Goal: Transaction & Acquisition: Book appointment/travel/reservation

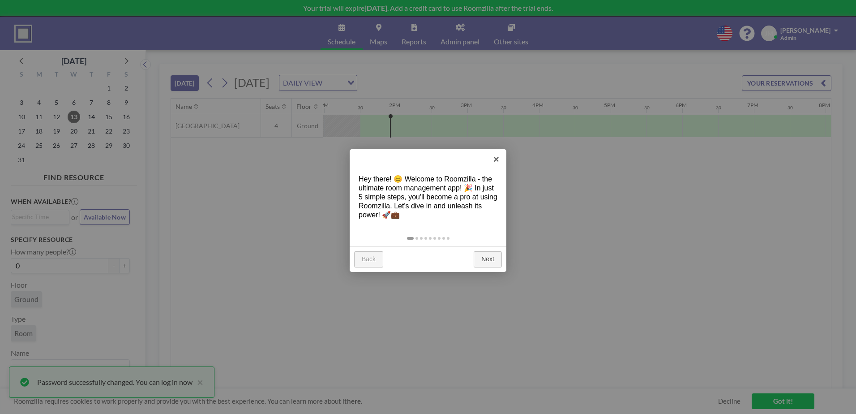
scroll to position [0, 931]
click at [490, 258] on link "Next" at bounding box center [488, 259] width 28 height 16
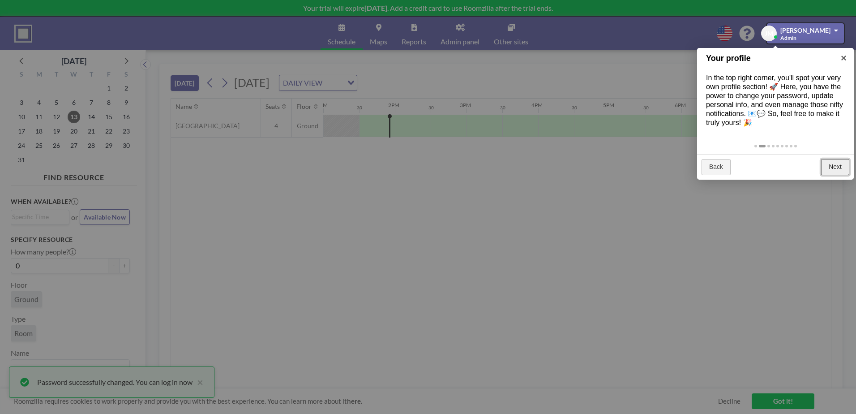
click at [838, 166] on link "Next" at bounding box center [835, 167] width 28 height 16
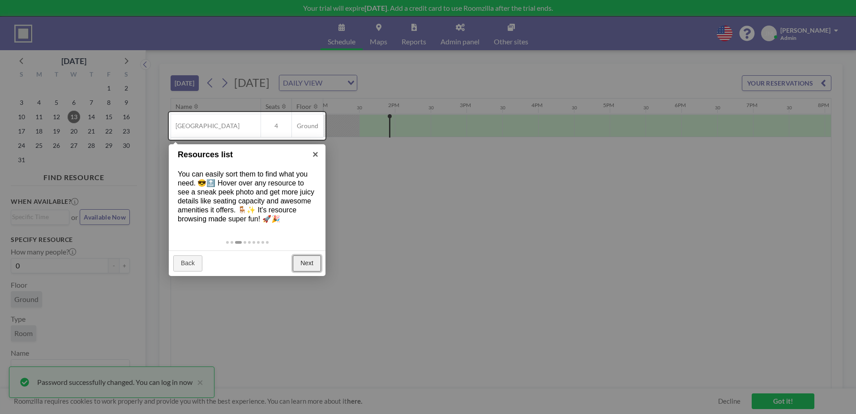
click at [306, 264] on link "Next" at bounding box center [307, 263] width 28 height 16
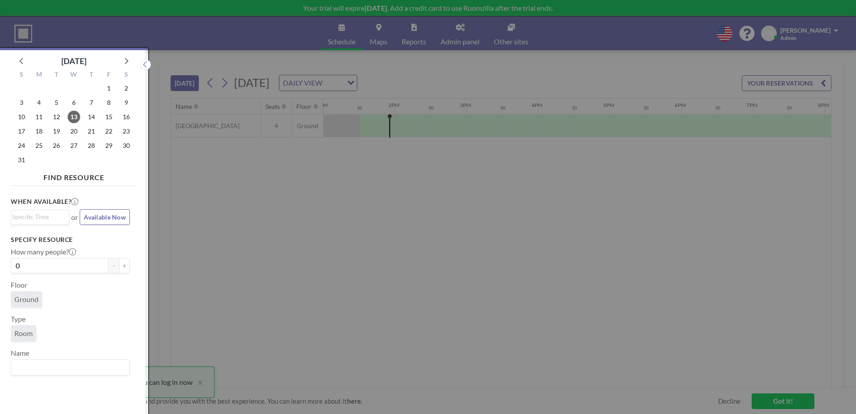
scroll to position [2, 0]
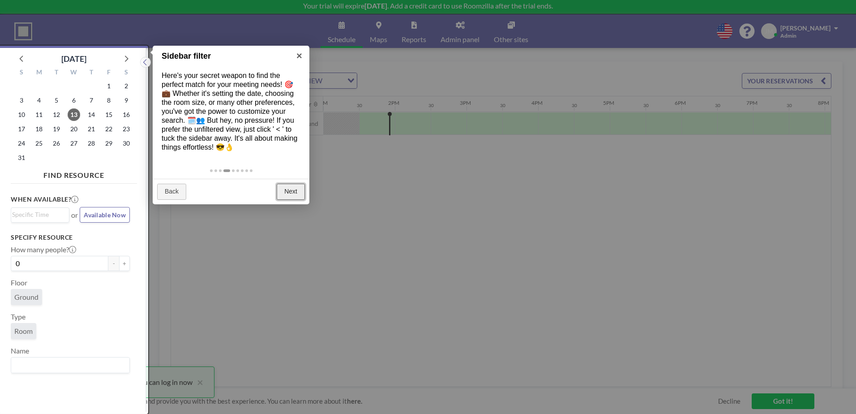
click at [287, 190] on link "Next" at bounding box center [291, 192] width 28 height 16
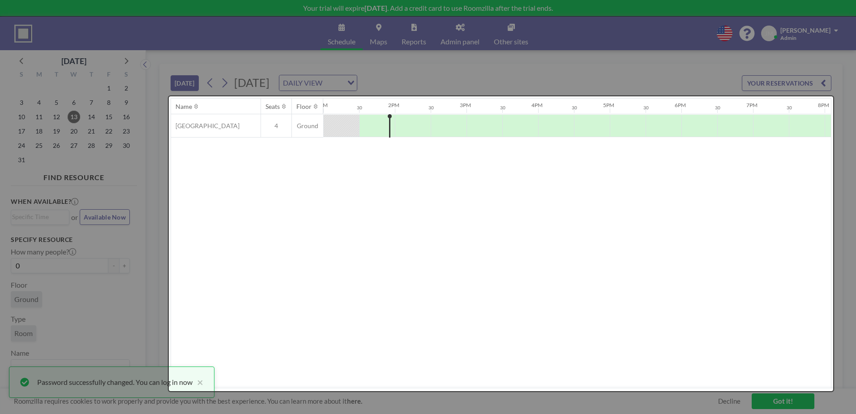
scroll to position [0, 0]
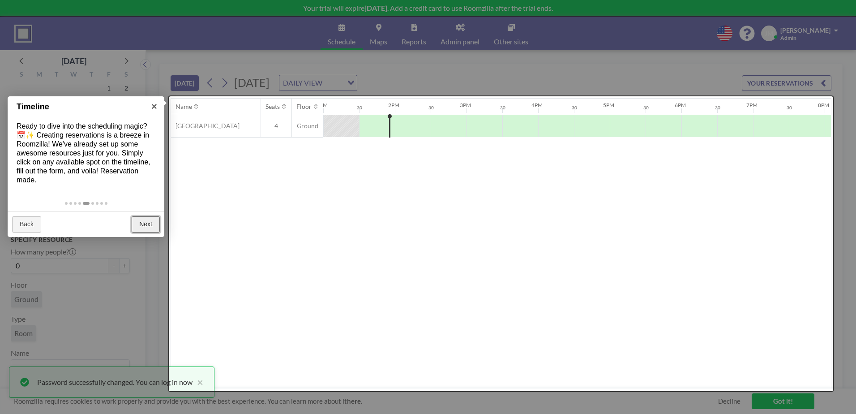
click at [145, 223] on link "Next" at bounding box center [146, 224] width 28 height 16
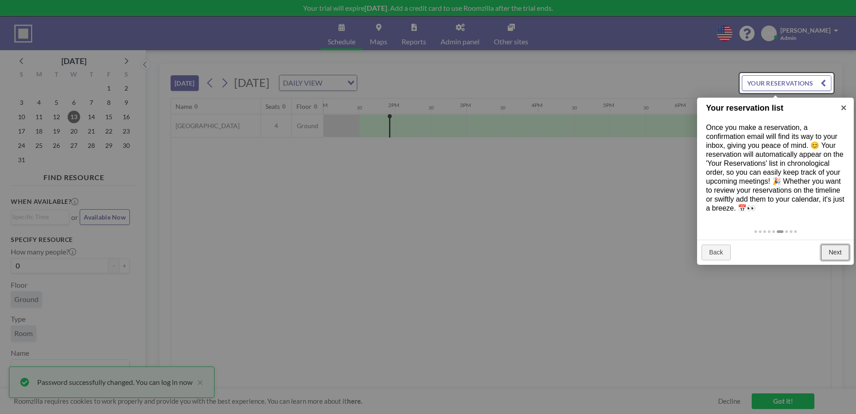
click at [837, 249] on link "Next" at bounding box center [835, 253] width 28 height 16
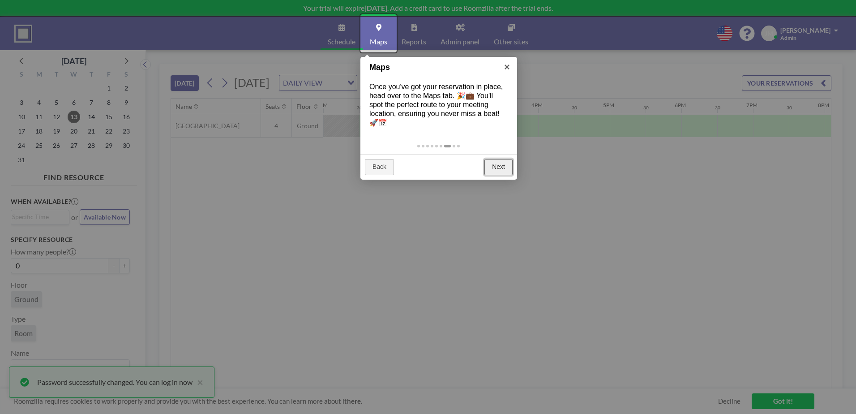
click at [501, 168] on link "Next" at bounding box center [499, 167] width 28 height 16
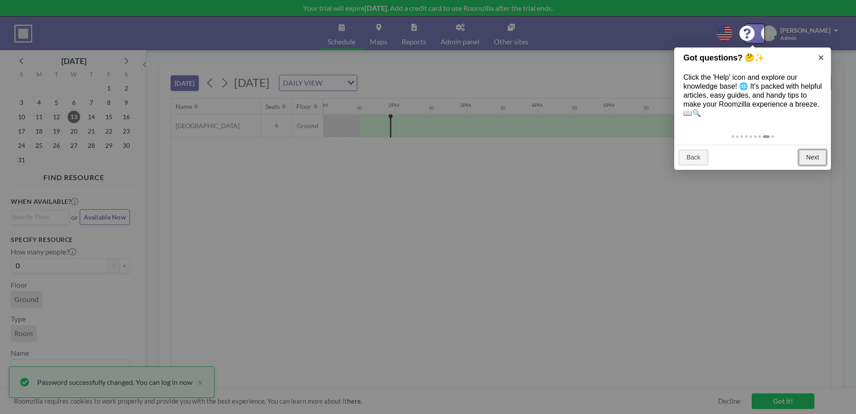
click at [814, 158] on link "Next" at bounding box center [813, 158] width 28 height 16
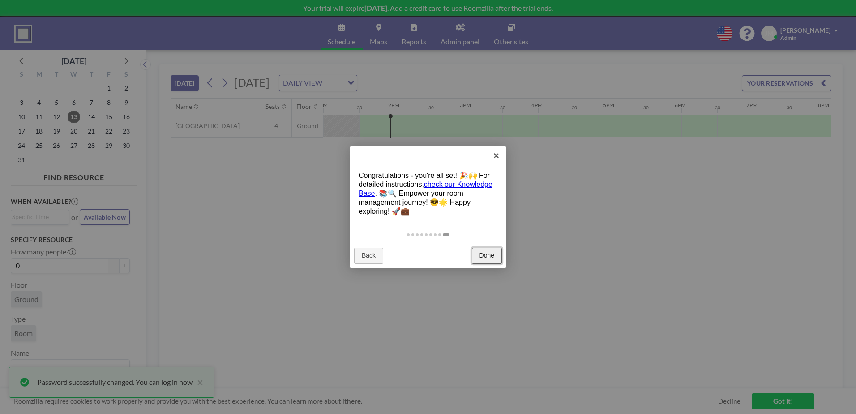
click at [486, 257] on link "Done" at bounding box center [487, 256] width 30 height 16
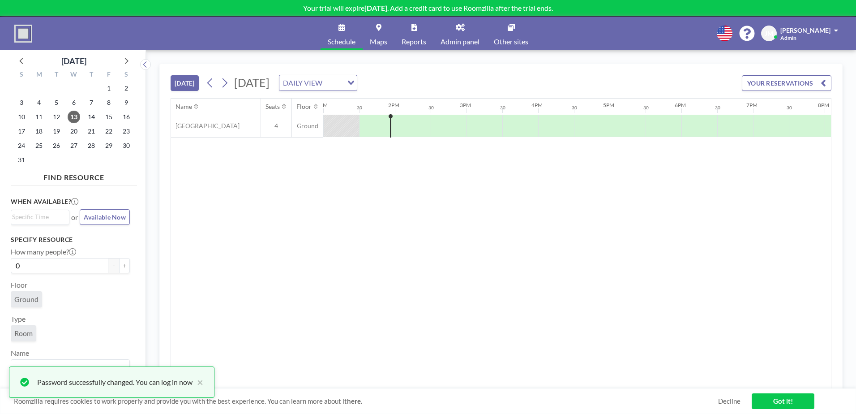
click at [787, 398] on link "Got it!" at bounding box center [783, 401] width 63 height 16
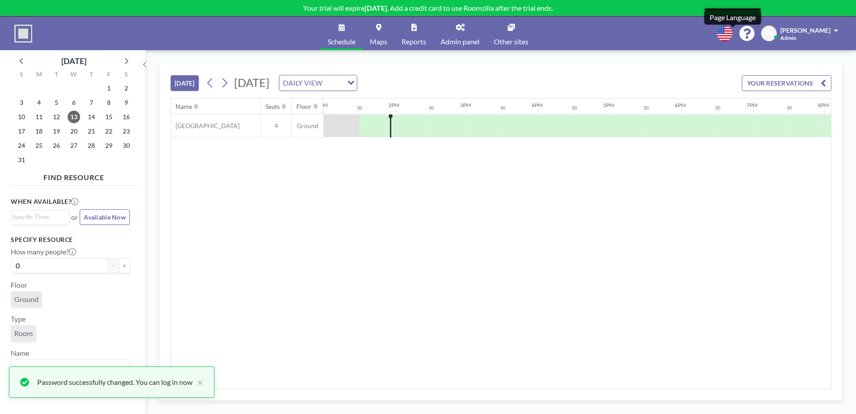
click at [733, 34] on icon at bounding box center [725, 34] width 16 height 16
click at [734, 53] on li "English" at bounding box center [730, 54] width 46 height 12
click at [354, 84] on icon "Search for option" at bounding box center [351, 83] width 6 height 4
click at [433, 114] on li "WEEKLY VIEW" at bounding box center [426, 111] width 77 height 13
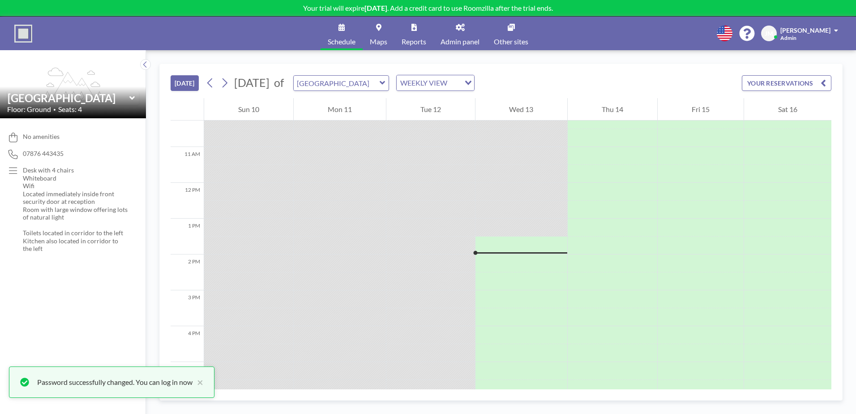
scroll to position [282, 0]
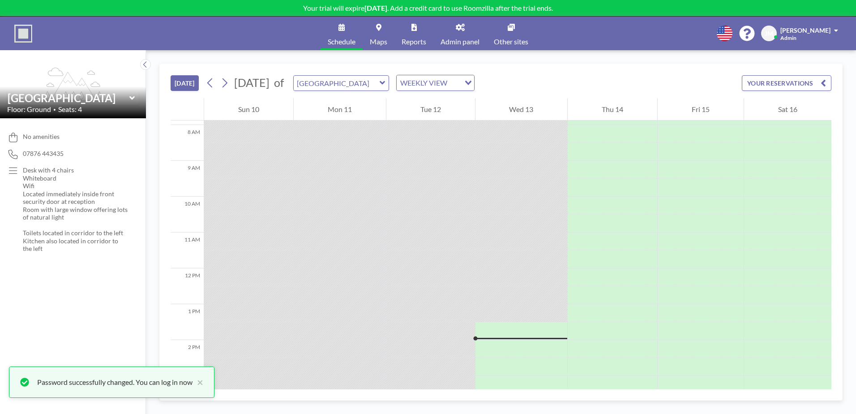
click at [472, 85] on icon "Search for option" at bounding box center [468, 83] width 6 height 4
click at [469, 96] on li "DAILY VIEW" at bounding box center [463, 98] width 77 height 13
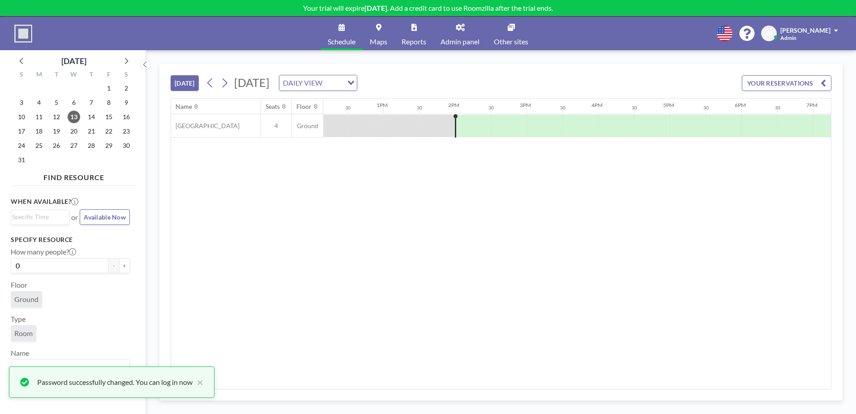
scroll to position [0, 874]
click at [201, 381] on button "×" at bounding box center [197, 382] width 11 height 11
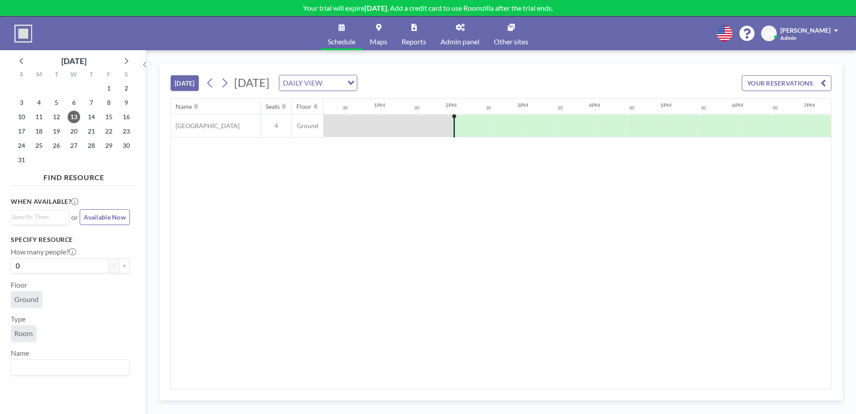
click at [459, 26] on icon at bounding box center [460, 27] width 9 height 7
click at [459, 28] on icon at bounding box center [460, 27] width 9 height 7
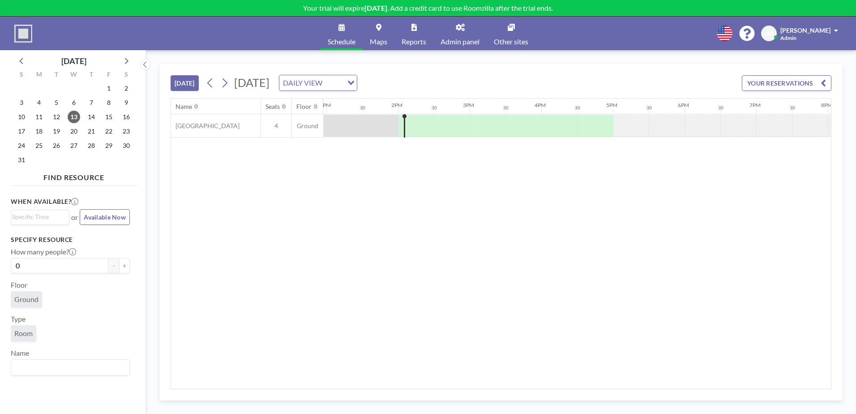
scroll to position [0, 967]
click at [92, 117] on span "14" at bounding box center [91, 117] width 13 height 13
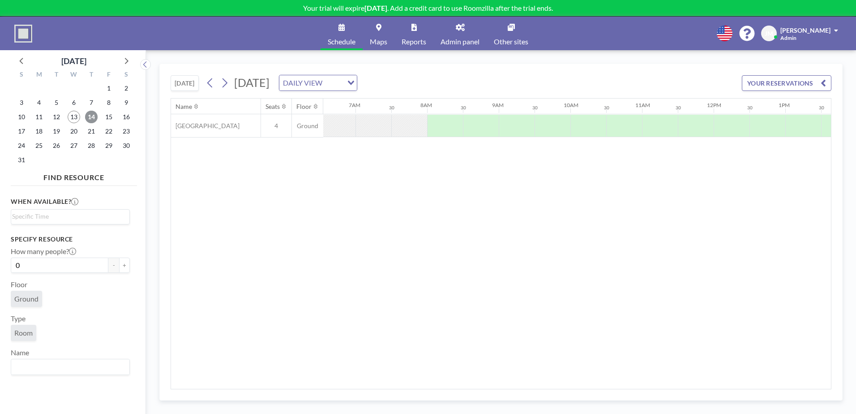
scroll to position [0, 537]
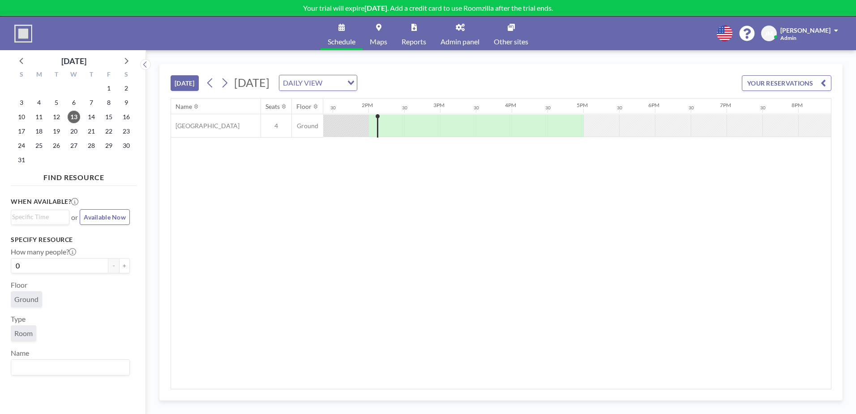
scroll to position [0, 967]
click at [816, 81] on button "YOUR RESERVATIONS" at bounding box center [787, 83] width 90 height 16
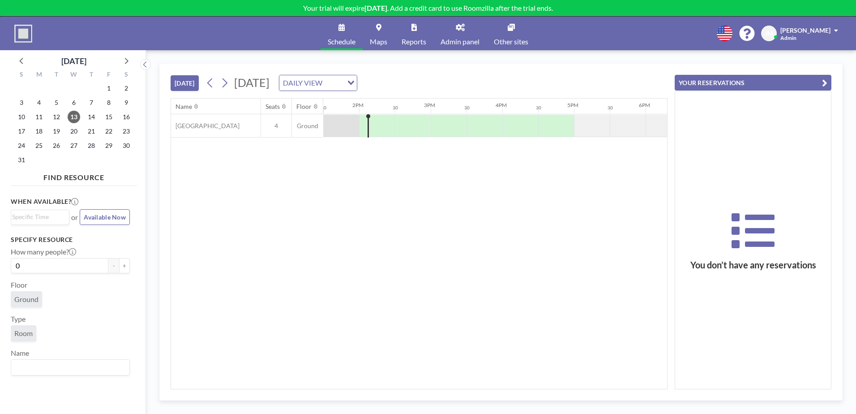
click at [821, 84] on button "YOUR RESERVATIONS" at bounding box center [753, 83] width 157 height 16
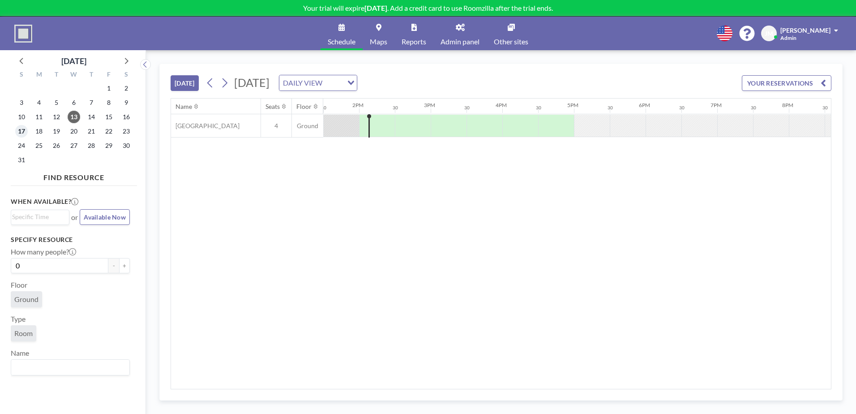
click at [23, 129] on span "17" at bounding box center [21, 131] width 13 height 13
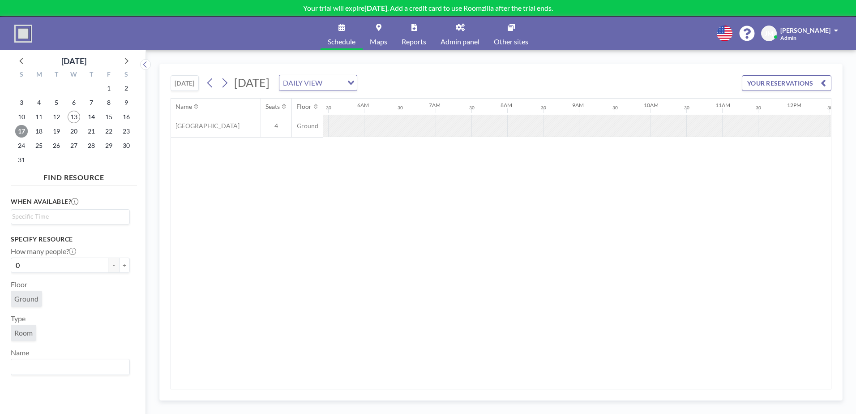
scroll to position [0, 537]
click at [90, 116] on span "14" at bounding box center [91, 117] width 13 height 13
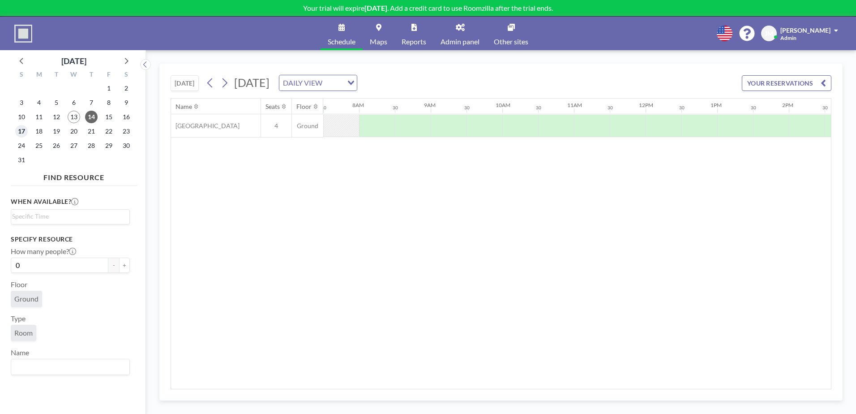
click at [20, 130] on span "17" at bounding box center [21, 131] width 13 height 13
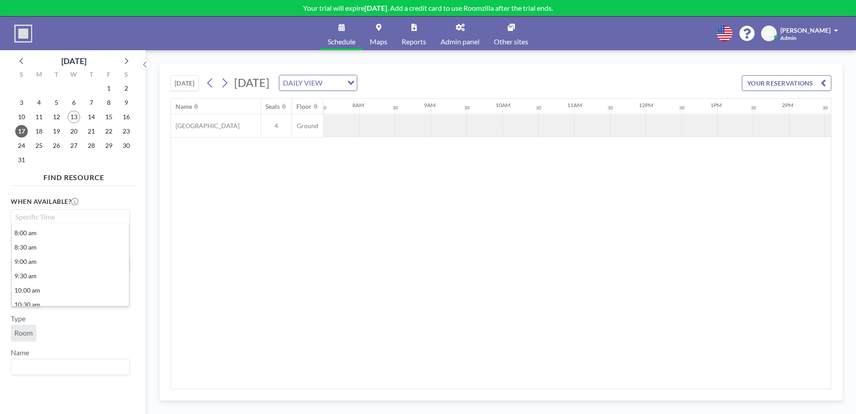
click at [50, 219] on input "Search for option" at bounding box center [68, 216] width 112 height 11
click at [26, 234] on li "8:00 am" at bounding box center [70, 233] width 117 height 14
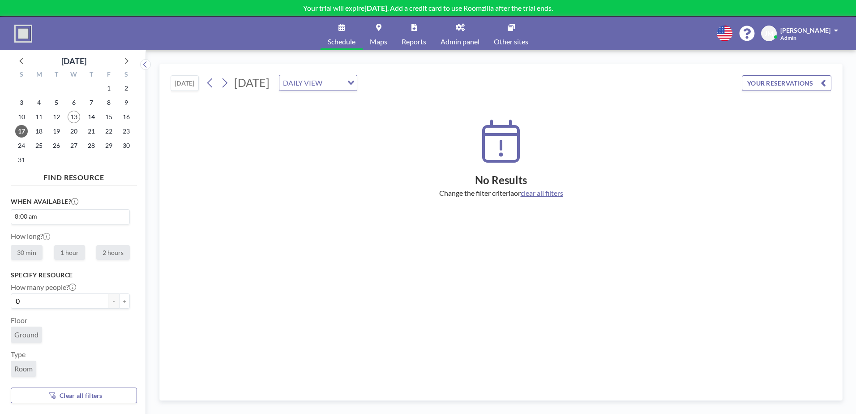
click at [66, 251] on label "1 hour" at bounding box center [69, 252] width 31 height 15
radio input "true"
click at [38, 132] on span "18" at bounding box center [39, 131] width 13 height 13
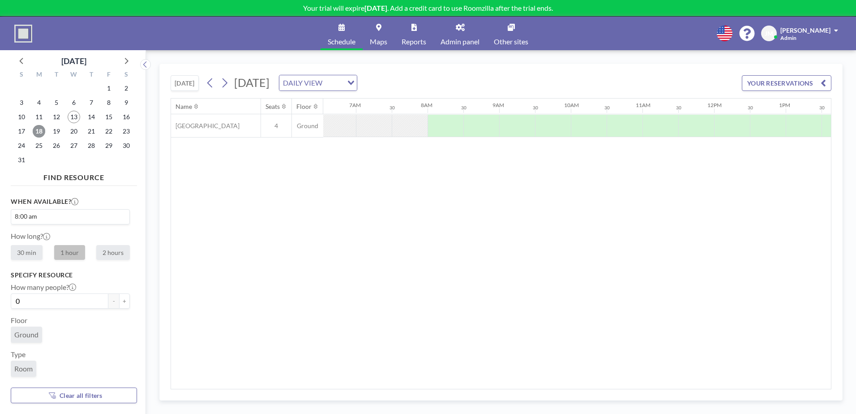
scroll to position [0, 537]
click at [120, 301] on button "+" at bounding box center [124, 300] width 11 height 15
type input "1"
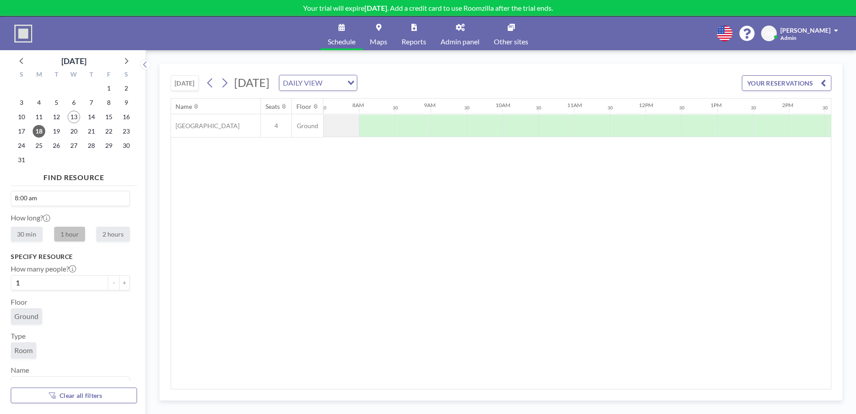
scroll to position [34, 0]
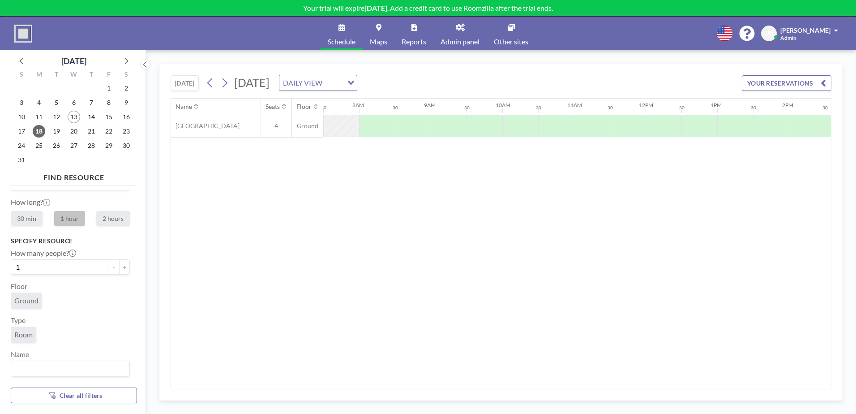
click at [25, 369] on input "Search for option" at bounding box center [68, 369] width 112 height 12
click at [51, 352] on li "[GEOGRAPHIC_DATA]" at bounding box center [70, 352] width 117 height 13
click at [323, 256] on div "Name Seats Floor 12AM 30 1AM 30 2AM 30 3AM 30 4AM 30 5AM 30 6AM 30 7AM 30 8AM 3…" at bounding box center [501, 244] width 660 height 290
click at [56, 133] on span "19" at bounding box center [56, 131] width 13 height 13
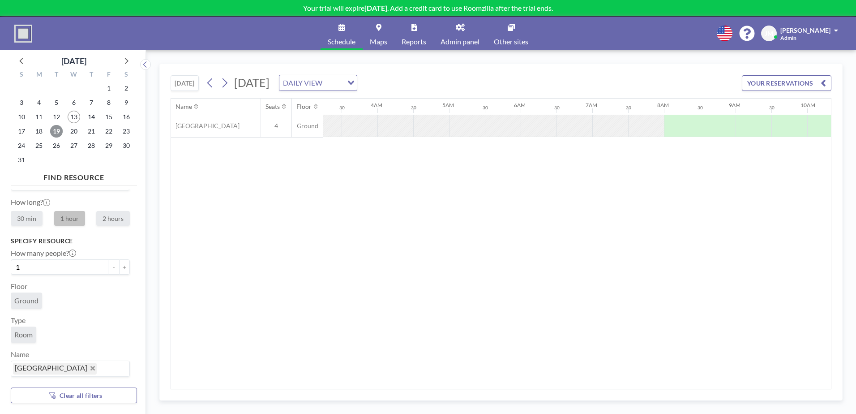
scroll to position [0, 143]
